Goal: Entertainment & Leisure: Consume media (video, audio)

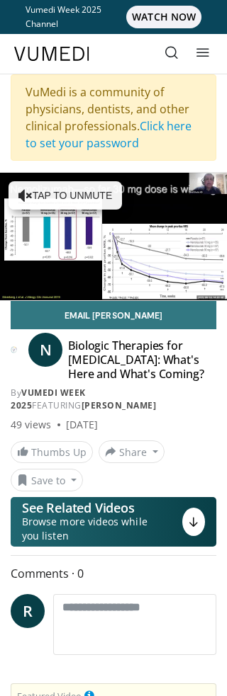
click at [139, 105] on div "VuMedi is a community of physicians, dentists, and other clinical professionals…" at bounding box center [113, 117] width 205 height 86
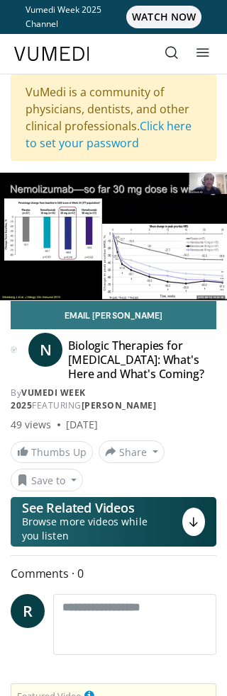
click at [132, 259] on div "10 seconds Tap to unmute" at bounding box center [113, 236] width 227 height 127
click at [176, 18] on span "WATCH NOW" at bounding box center [163, 17] width 75 height 23
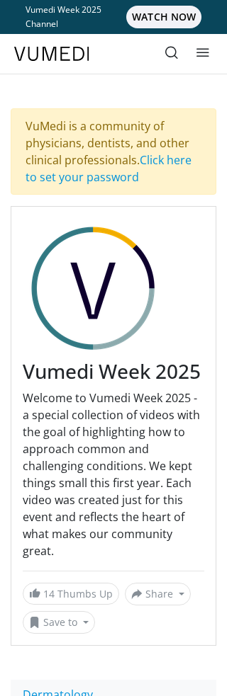
click at [138, 144] on div "VuMedi is a community of physicians, dentists, and other clinical professionals…" at bounding box center [113, 151] width 205 height 86
click at [138, 142] on div "VuMedi is a community of physicians, dentists, and other clinical professionals…" at bounding box center [113, 151] width 205 height 86
click at [149, 384] on h3 "Vumedi Week 2025" at bounding box center [113, 372] width 181 height 24
click at [178, 17] on span "WATCH NOW" at bounding box center [163, 17] width 75 height 23
click at [205, 45] on link at bounding box center [202, 54] width 28 height 28
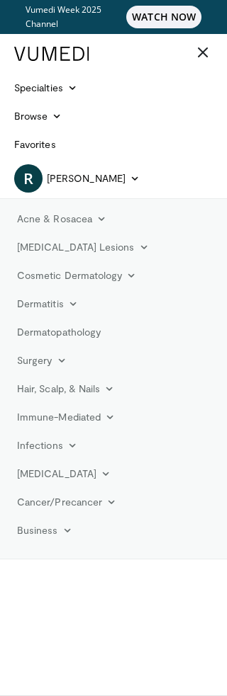
click at [204, 53] on icon at bounding box center [202, 52] width 14 height 14
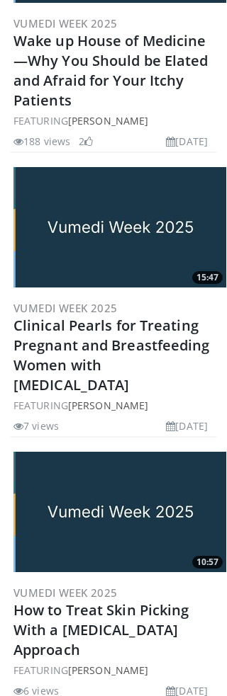
scroll to position [2469, 0]
